Goal: Information Seeking & Learning: Learn about a topic

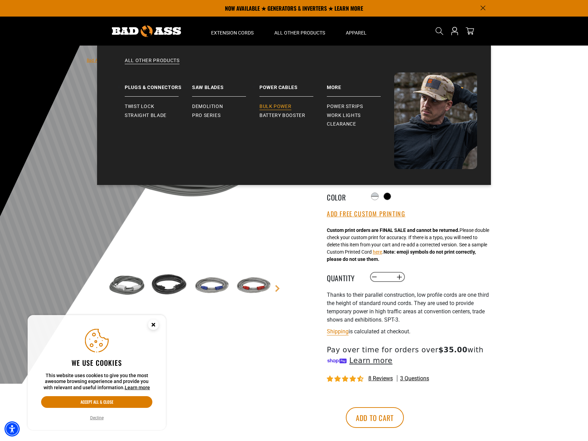
click at [280, 109] on span "Bulk Power" at bounding box center [275, 107] width 32 height 6
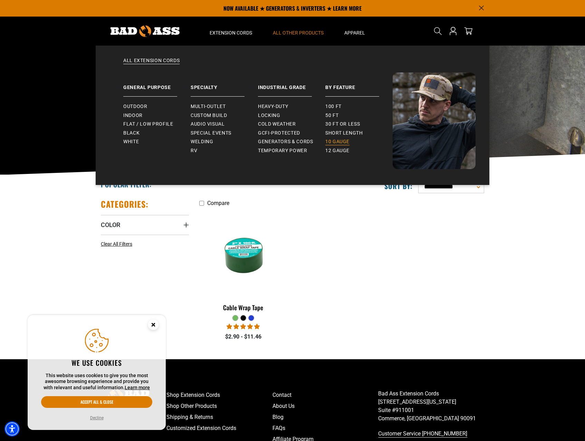
click at [344, 142] on span "10 gauge" at bounding box center [337, 142] width 24 height 6
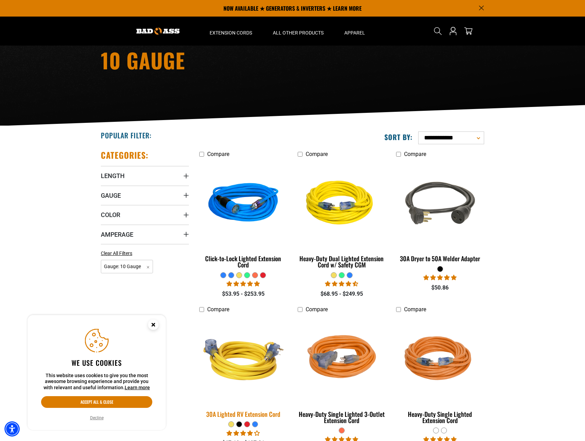
scroll to position [27, 0]
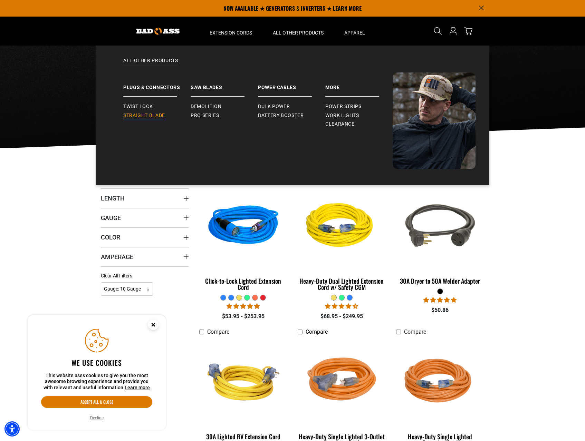
click at [144, 118] on span "Straight Blade" at bounding box center [144, 116] width 42 height 6
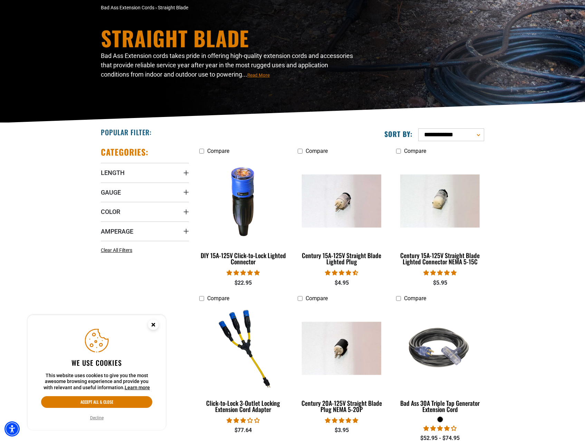
scroll to position [156, 0]
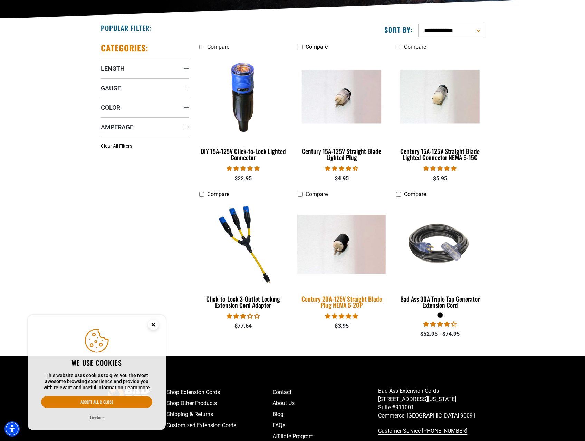
click at [341, 301] on div "Century 20A-125V Straight Blade Plug NEMA 5-20P" at bounding box center [342, 302] width 88 height 12
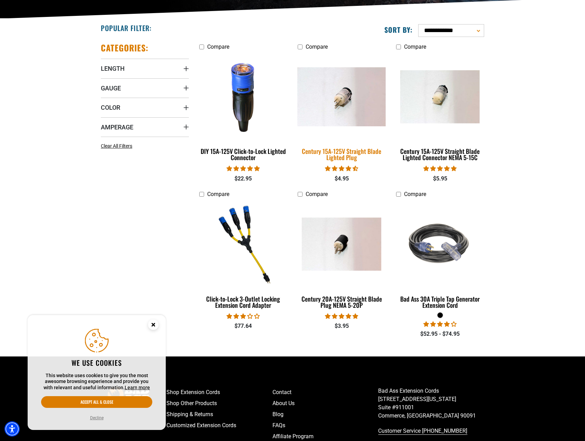
click at [358, 125] on img at bounding box center [341, 96] width 97 height 59
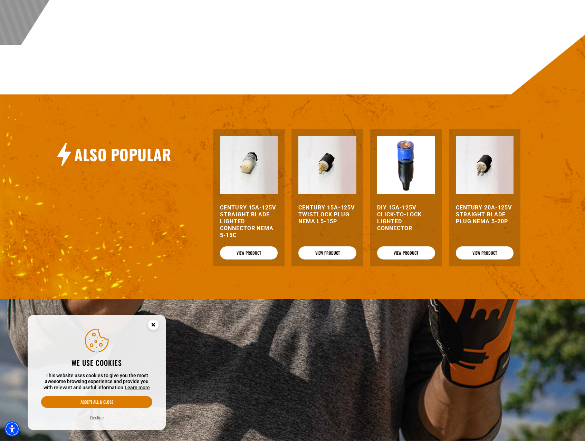
scroll to position [389, 0]
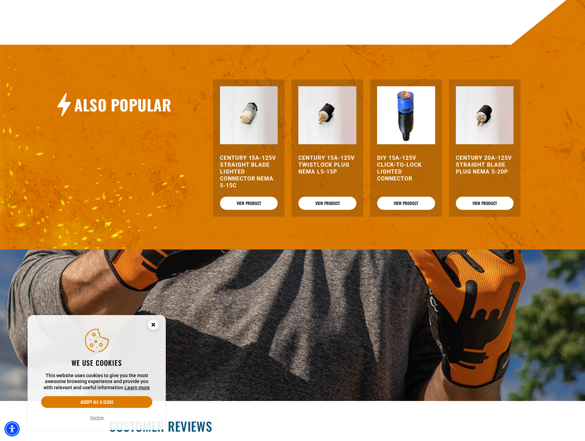
click at [354, 115] on img at bounding box center [327, 115] width 58 height 58
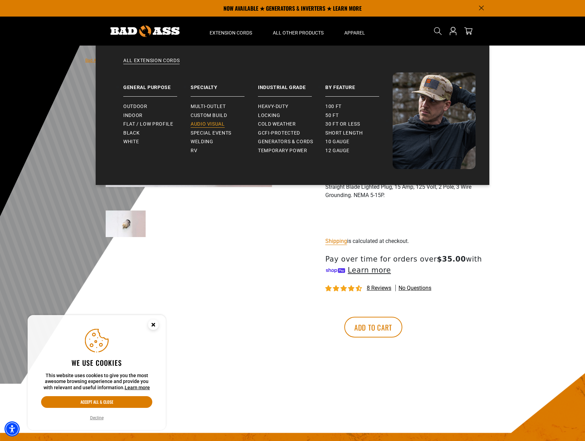
click at [198, 128] on link "Audio Visual" at bounding box center [224, 124] width 67 height 9
